Goal: Task Accomplishment & Management: Manage account settings

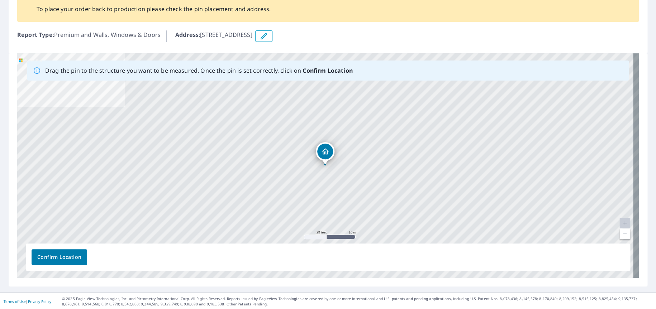
scroll to position [61, 0]
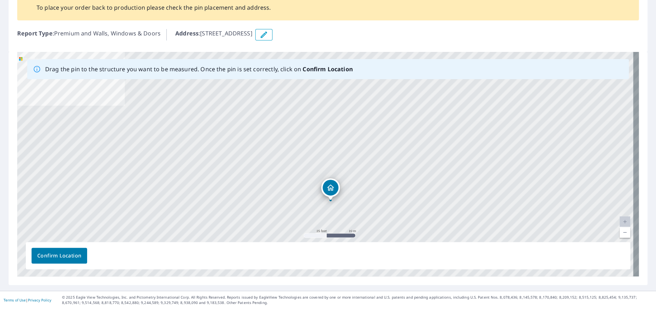
drag, startPoint x: 323, startPoint y: 148, endPoint x: 329, endPoint y: 186, distance: 38.0
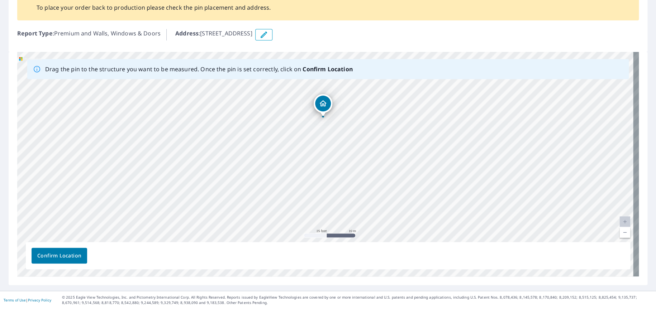
drag, startPoint x: 375, startPoint y: 195, endPoint x: 373, endPoint y: 149, distance: 46.6
click at [373, 149] on div "[STREET_ADDRESS]" at bounding box center [327, 164] width 621 height 225
click at [267, 35] on icon "button" at bounding box center [264, 35] width 6 height 6
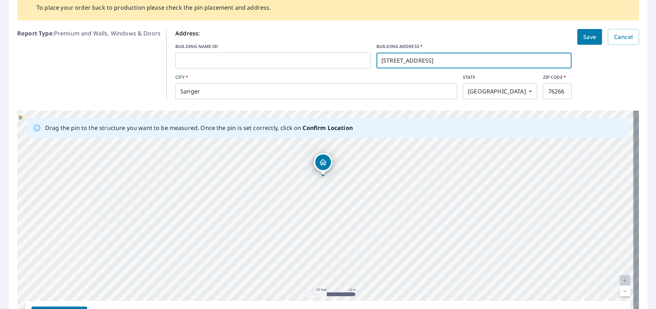
drag, startPoint x: 444, startPoint y: 66, endPoint x: 292, endPoint y: 66, distance: 151.6
click at [292, 66] on div "BUILDING NAME/ID ​ BUILDING ADDRESS   * [STREET_ADDRESS][GEOGRAPHIC_DATA]" at bounding box center [373, 55] width 396 height 25
paste input "[STREET_ADDRESS]"
drag, startPoint x: 517, startPoint y: 57, endPoint x: 427, endPoint y: 60, distance: 90.3
click at [427, 60] on input "[STREET_ADDRESS]" at bounding box center [473, 61] width 195 height 20
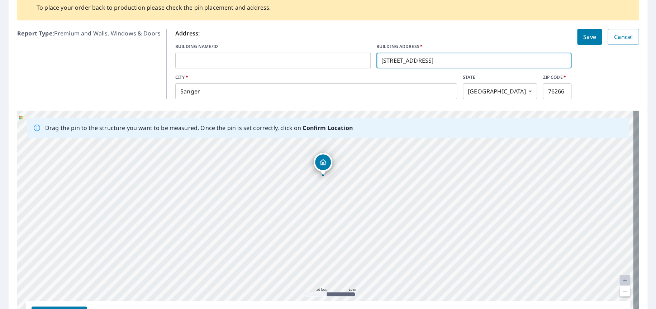
type input "[STREET_ADDRESS]"
click at [583, 35] on span "Save" at bounding box center [589, 37] width 13 height 10
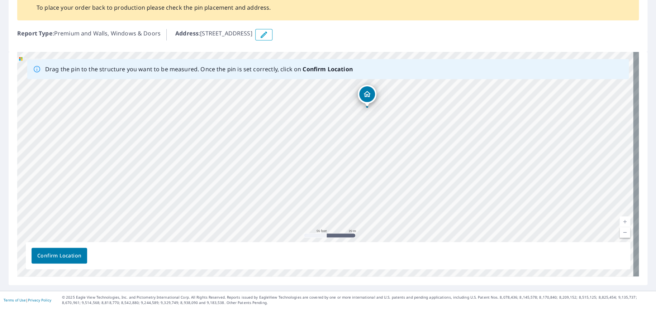
drag, startPoint x: 344, startPoint y: 114, endPoint x: 369, endPoint y: 94, distance: 32.9
click at [369, 94] on div "[STREET_ADDRESS]" at bounding box center [327, 164] width 621 height 225
drag, startPoint x: 329, startPoint y: 150, endPoint x: 304, endPoint y: 188, distance: 45.6
click at [304, 188] on div "[STREET_ADDRESS]" at bounding box center [327, 164] width 621 height 225
